Goal: Transaction & Acquisition: Purchase product/service

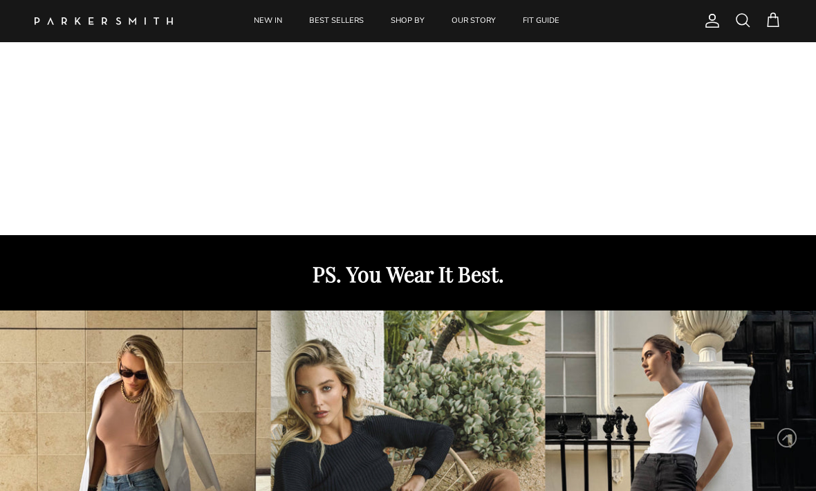
scroll to position [432, 0]
click at [272, 24] on link "NEW IN" at bounding box center [267, 21] width 53 height 42
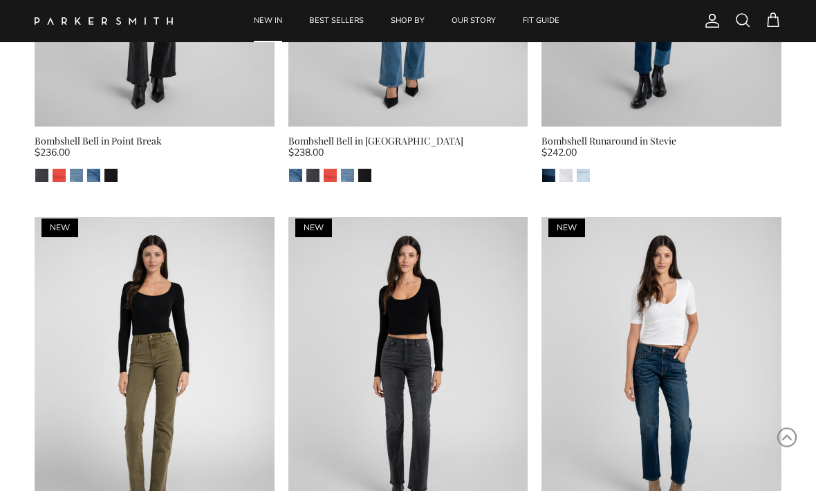
scroll to position [2364, 0]
click at [184, 357] on img at bounding box center [155, 376] width 240 height 319
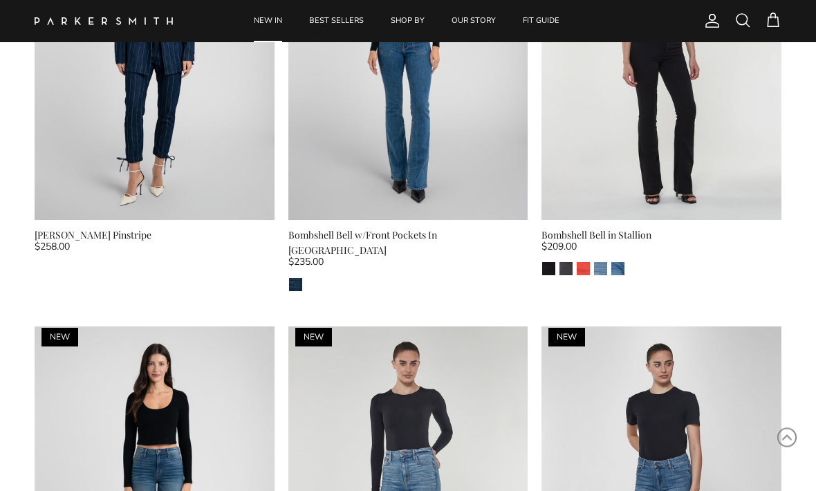
scroll to position [3500, 0]
click at [665, 103] on img at bounding box center [661, 59] width 240 height 319
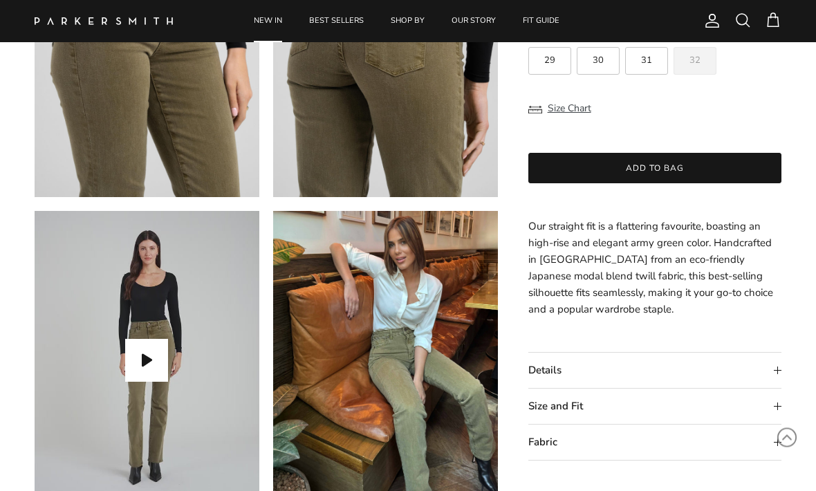
scroll to position [847, 0]
click at [766, 370] on summary "Details" at bounding box center [654, 369] width 253 height 35
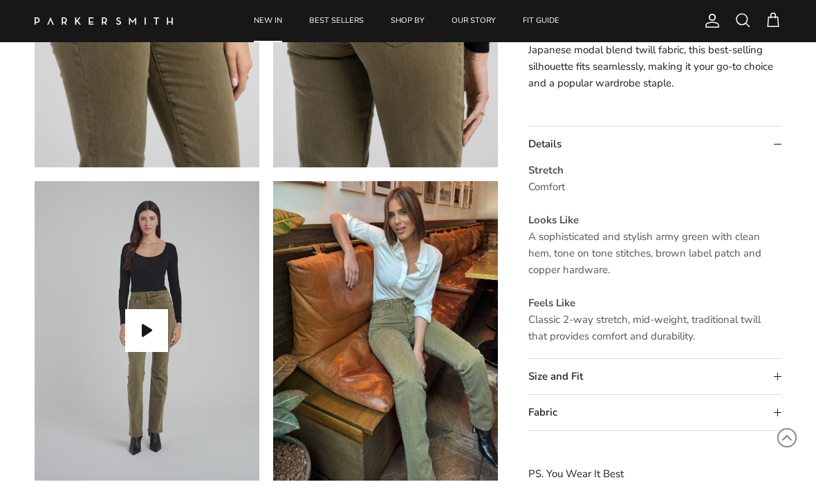
click at [771, 377] on summary "Size and Fit" at bounding box center [654, 376] width 253 height 35
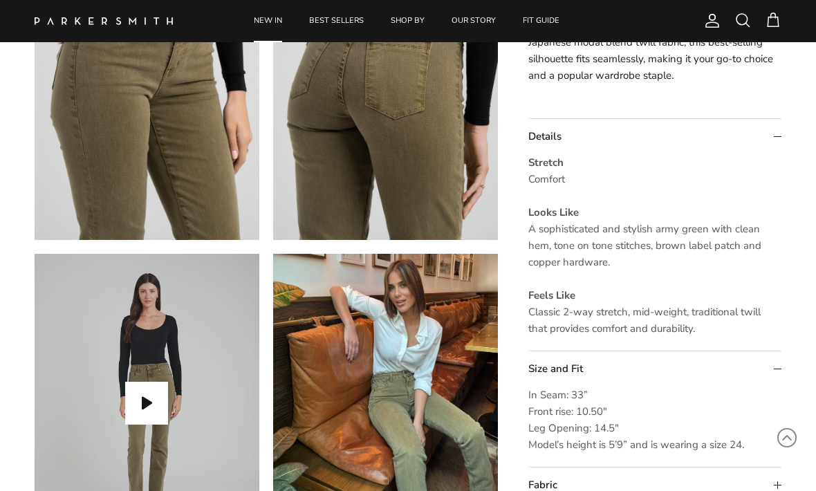
scroll to position [786, 0]
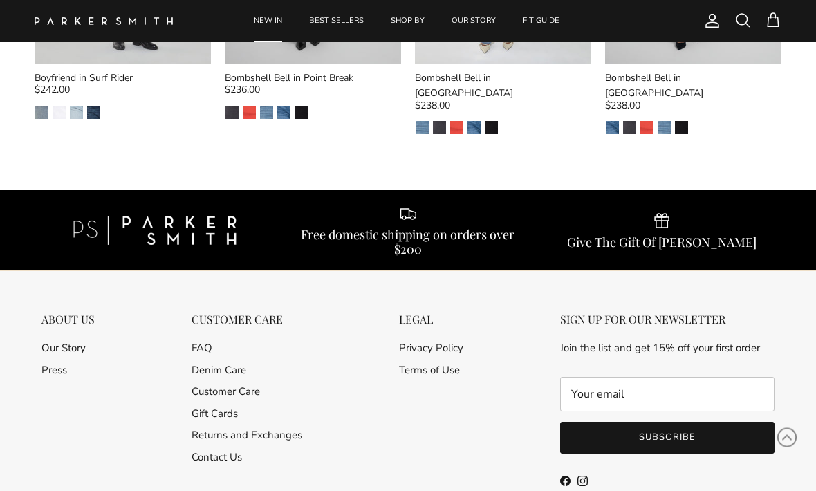
scroll to position [1670, 0]
